Goal: Check status: Check status

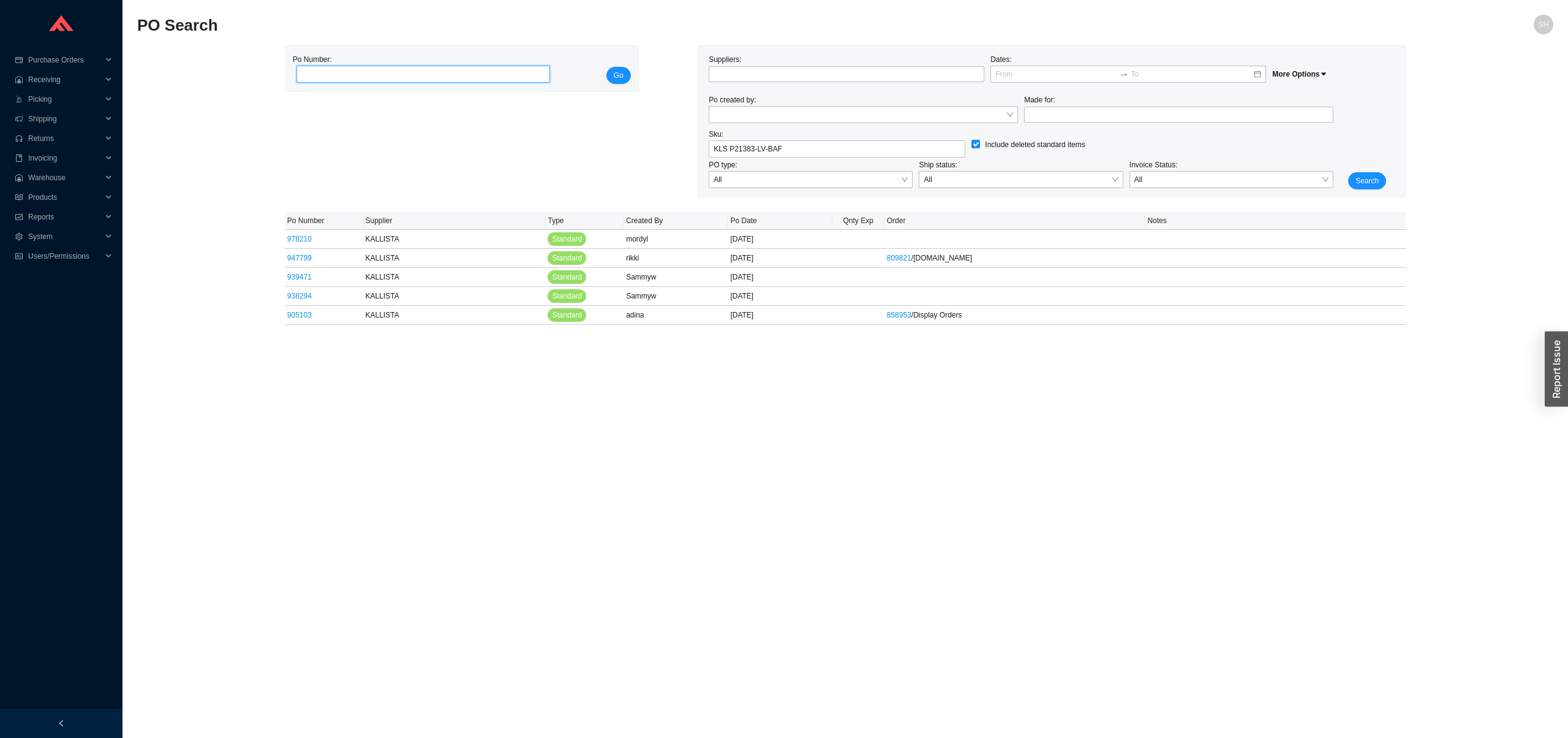
paste input "986443"
type input "986443"
click at [649, 72] on div "Po Number: 986443 Go Suppliers: Dates: More Options Po created by: Made for: Sk…" at bounding box center [845, 121] width 1416 height 152
click at [622, 72] on span "Go" at bounding box center [619, 75] width 10 height 12
checkbox input "false"
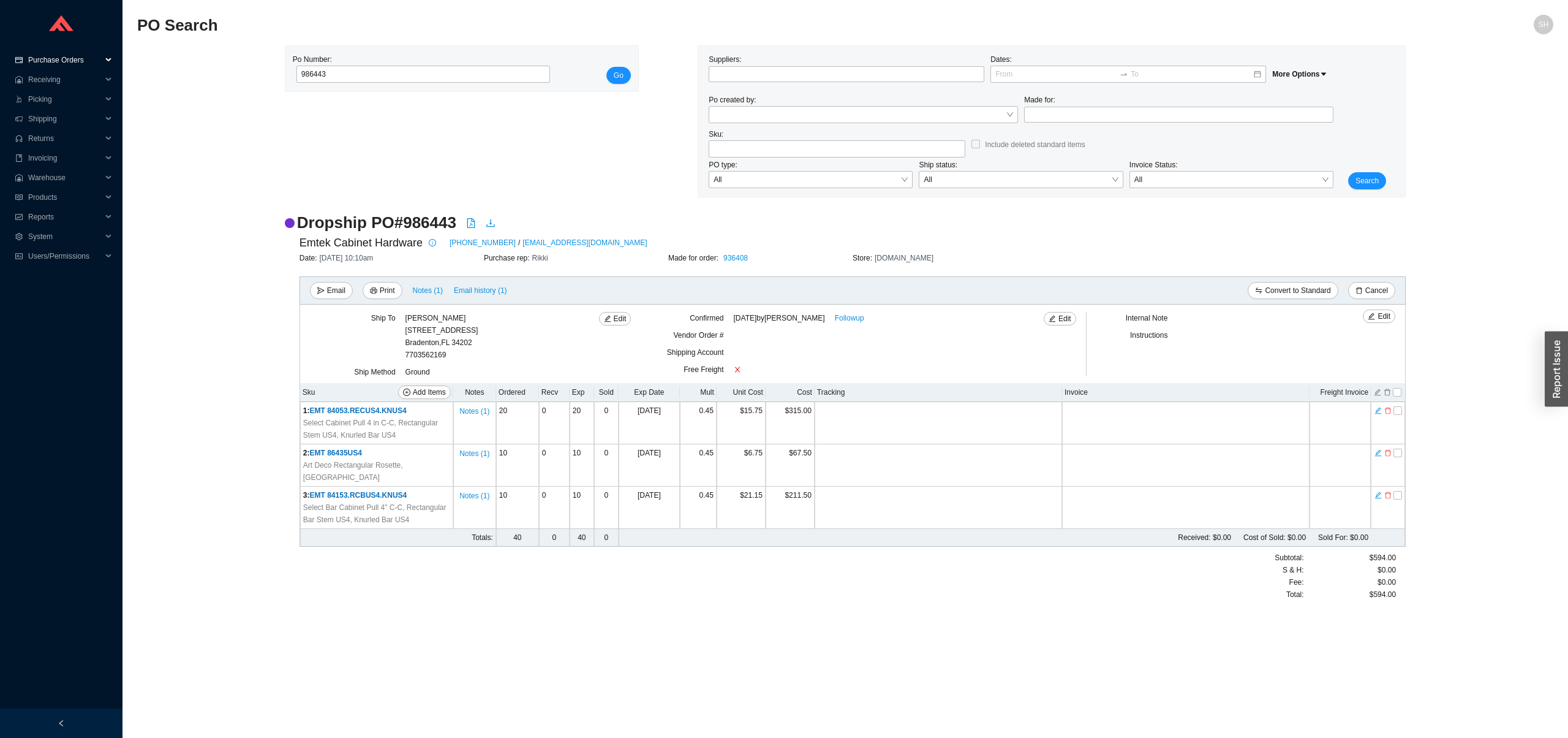
click at [87, 67] on span "Purchase Orders" at bounding box center [65, 60] width 73 height 20
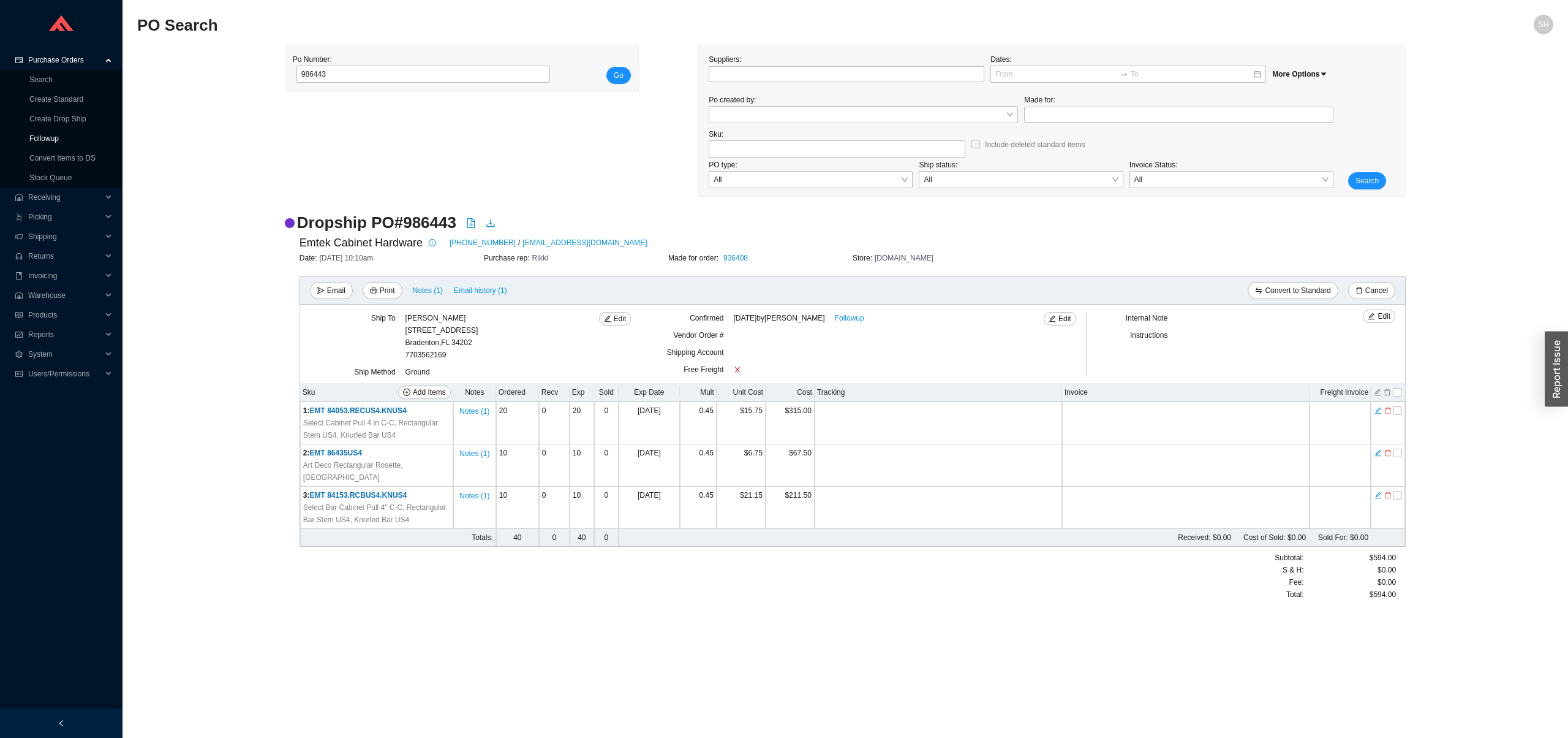
click at [58, 137] on link "Followup" at bounding box center [44, 138] width 30 height 9
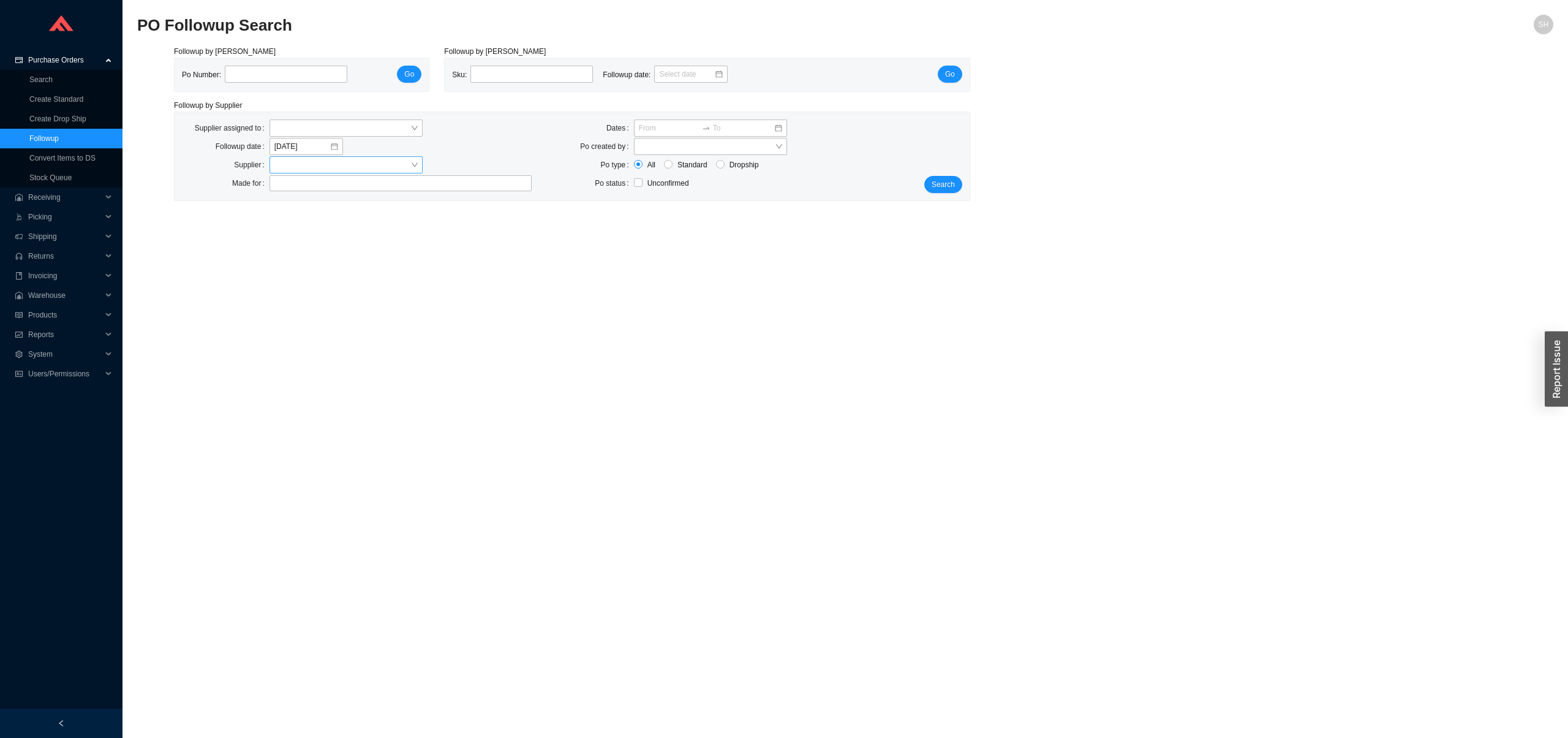
click at [392, 171] on input "search" at bounding box center [342, 165] width 136 height 16
type input "rohl"
click at [409, 206] on div "ROHL CORPORATION" at bounding box center [348, 204] width 147 height 11
click at [963, 184] on div "Search" at bounding box center [936, 156] width 66 height 73
click at [943, 184] on span "Search" at bounding box center [943, 184] width 24 height 12
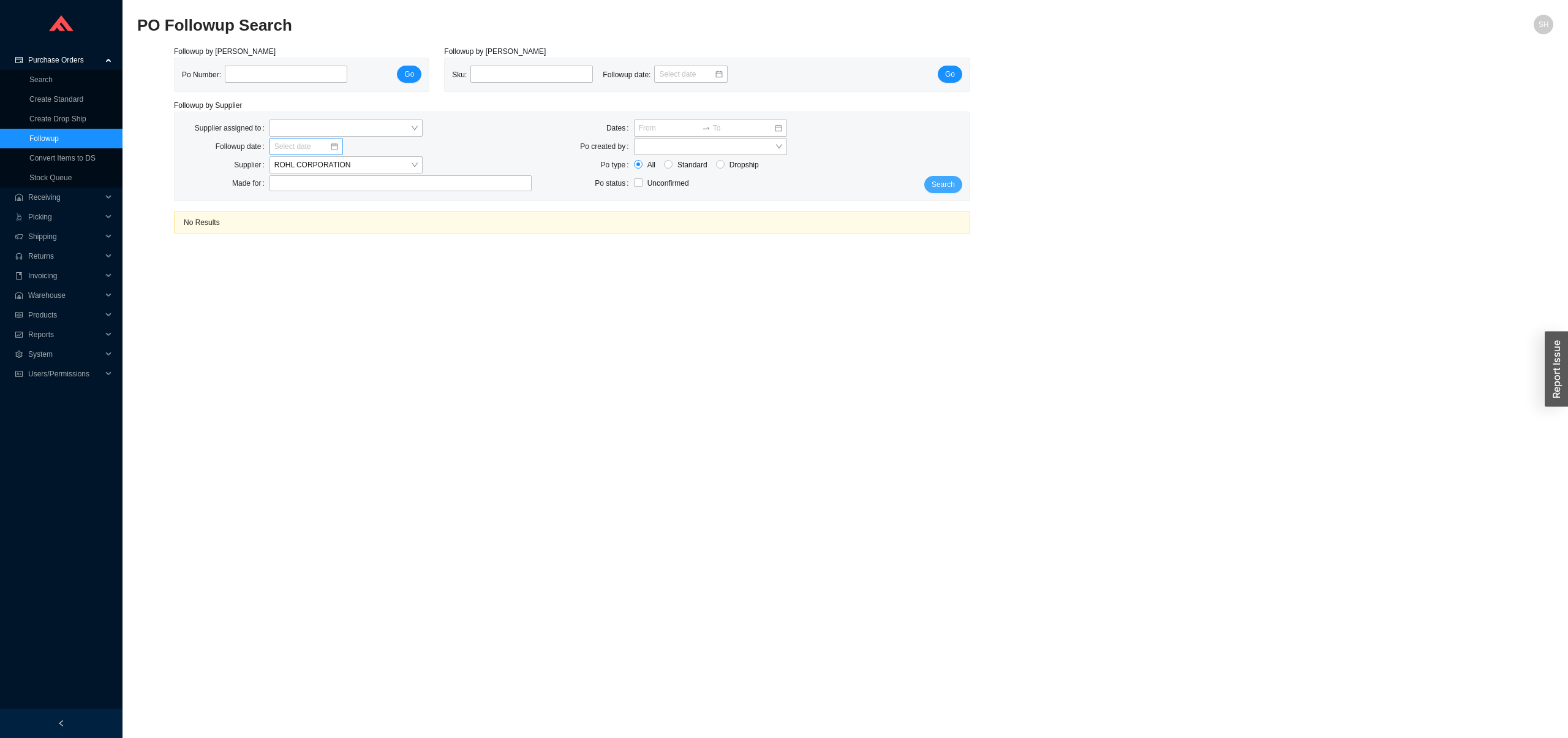
click at [937, 186] on span "Search" at bounding box center [943, 184] width 24 height 12
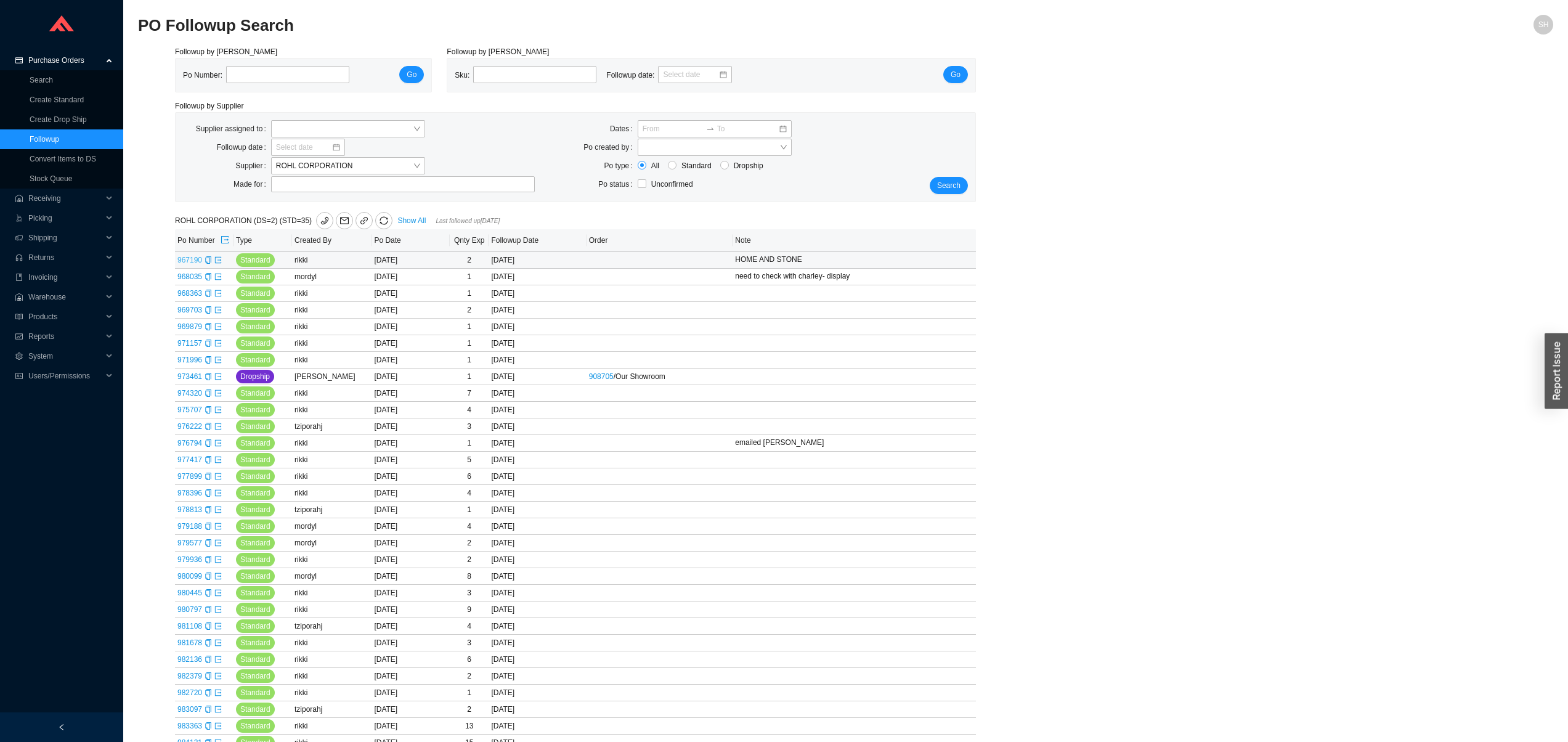
click at [192, 264] on link "967190" at bounding box center [189, 260] width 24 height 9
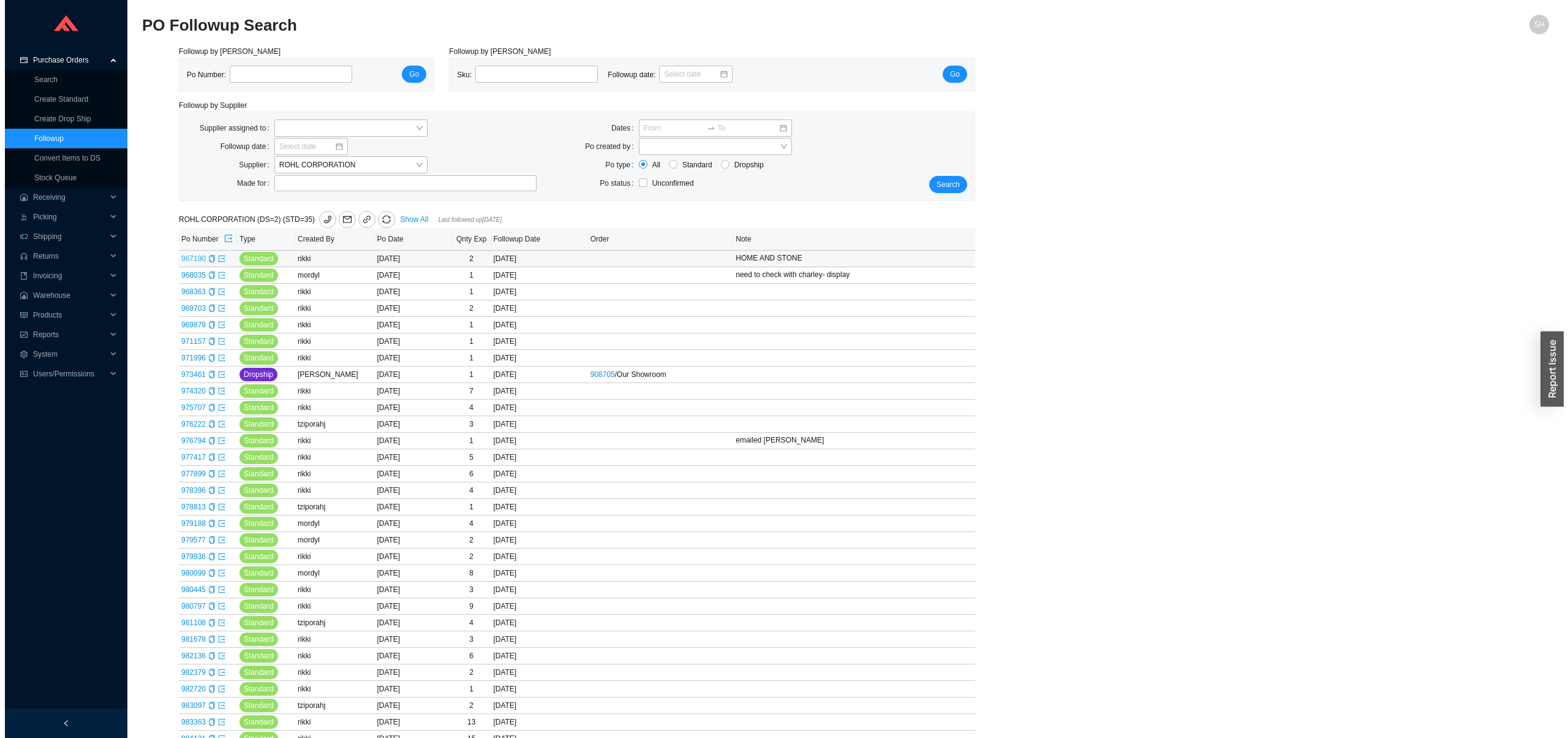
type input "967190"
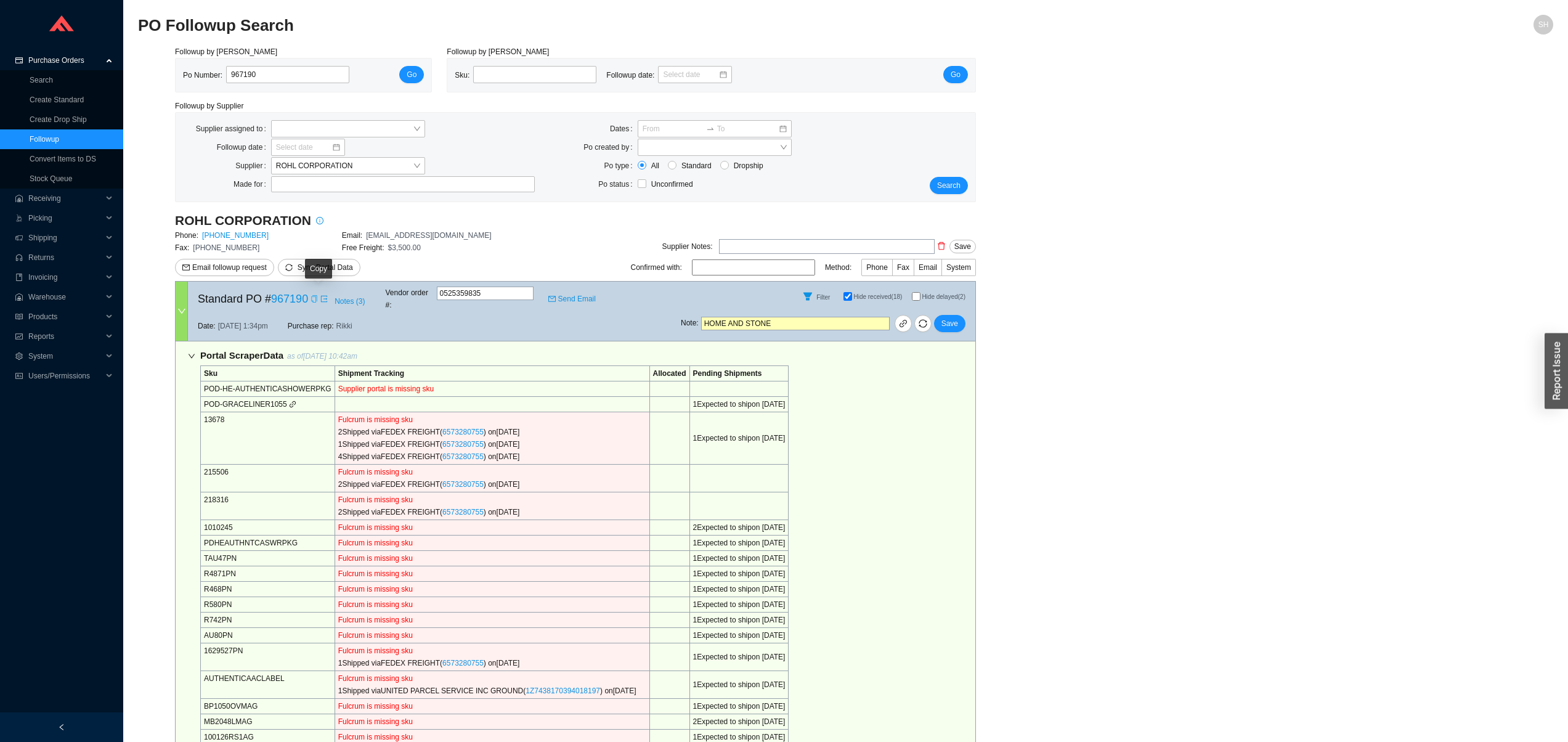
click at [317, 298] on icon "copy" at bounding box center [314, 298] width 5 height 7
